Goal: Task Accomplishment & Management: Manage account settings

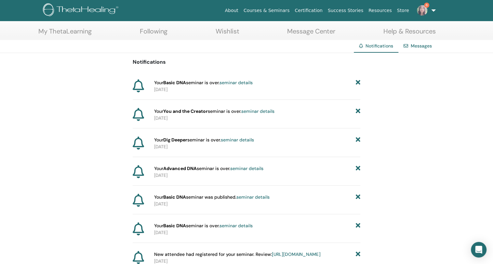
scroll to position [30, 0]
click at [242, 82] on link "seminar details" at bounding box center [235, 82] width 33 height 6
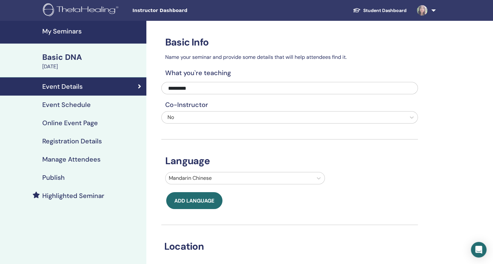
click at [89, 158] on h4 "Manage Attendees" at bounding box center [71, 159] width 58 height 8
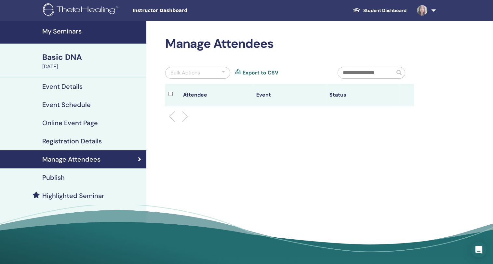
click at [113, 166] on link "Manage Attendees" at bounding box center [73, 159] width 146 height 18
click at [119, 146] on link "Registration Details" at bounding box center [73, 141] width 146 height 18
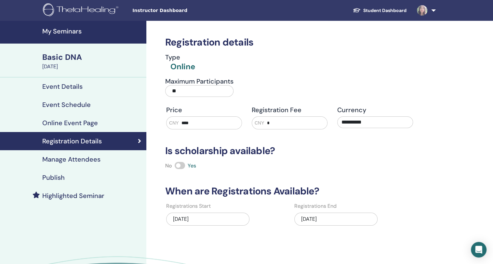
click at [84, 38] on link "My Seminars" at bounding box center [73, 32] width 146 height 23
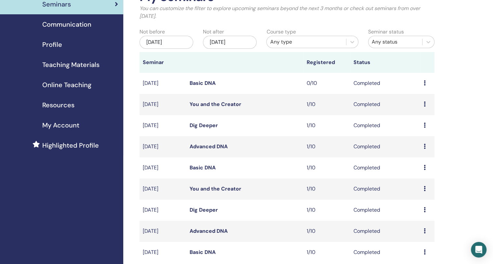
scroll to position [47, 0]
click at [422, 169] on td "Preview Attendees" at bounding box center [427, 167] width 14 height 21
click at [424, 166] on icon at bounding box center [425, 166] width 2 height 5
click at [421, 180] on link "Attendees" at bounding box center [419, 181] width 25 height 7
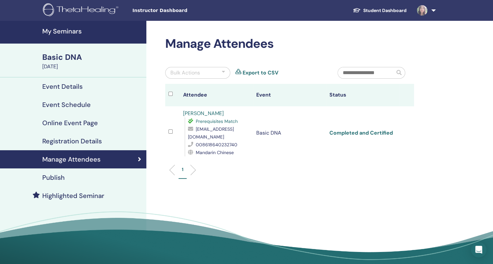
click at [378, 129] on link "Completed and Certified" at bounding box center [360, 132] width 63 height 7
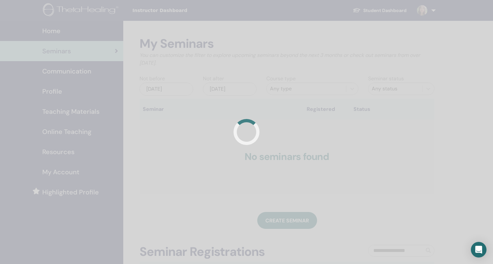
scroll to position [47, 0]
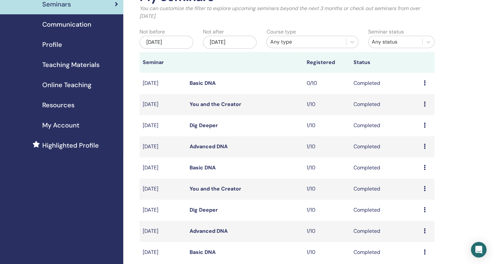
click at [424, 145] on icon at bounding box center [425, 146] width 2 height 5
click at [418, 161] on link "Attendees" at bounding box center [419, 160] width 25 height 7
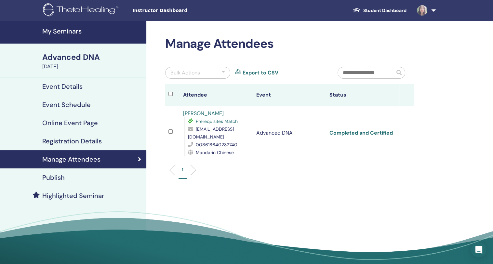
click at [377, 129] on link "Completed and Certified" at bounding box center [360, 132] width 63 height 7
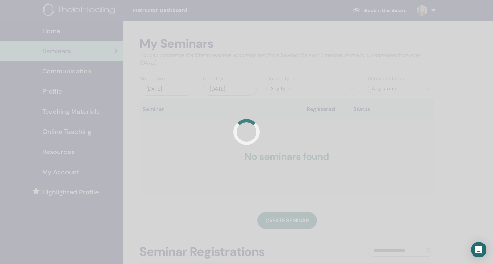
scroll to position [46, 0]
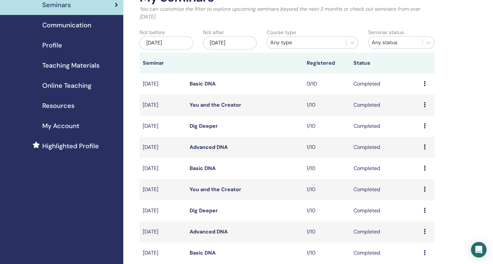
click at [424, 125] on icon at bounding box center [425, 125] width 2 height 5
click at [414, 140] on link "Attendees" at bounding box center [419, 140] width 25 height 7
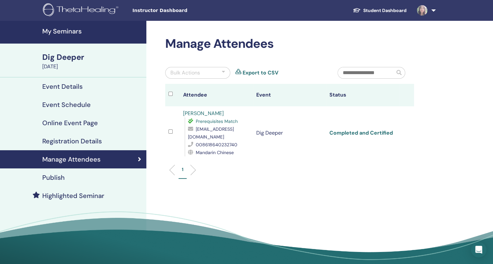
click at [376, 129] on link "Completed and Certified" at bounding box center [360, 132] width 63 height 7
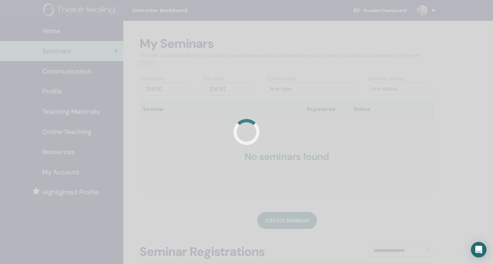
scroll to position [46, 0]
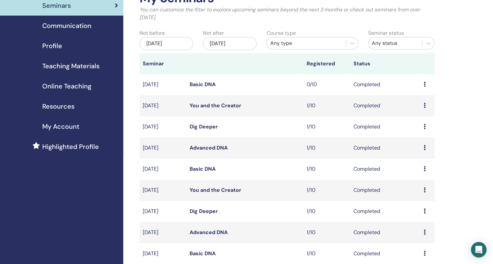
click at [424, 105] on icon at bounding box center [425, 105] width 2 height 5
click at [419, 120] on link "Attendees" at bounding box center [419, 120] width 25 height 7
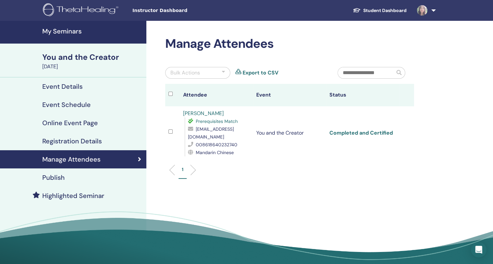
click at [365, 129] on link "Completed and Certified" at bounding box center [360, 132] width 63 height 7
click at [329, 129] on link "Completed and Certified" at bounding box center [360, 132] width 63 height 7
click at [104, 194] on div "Highlighted Seminar" at bounding box center [73, 196] width 136 height 8
